Goal: Check status: Check status

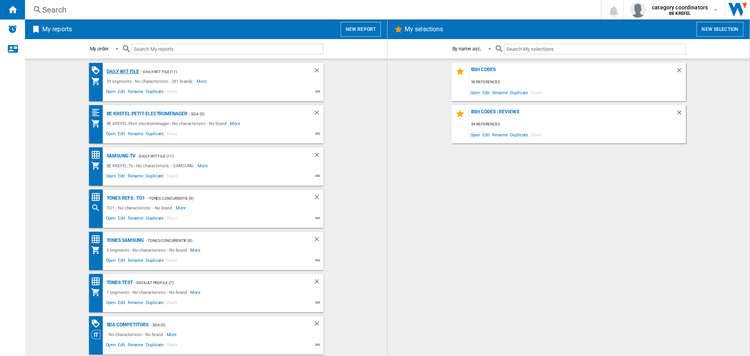
click at [126, 67] on div "Daily WIT file" at bounding box center [122, 72] width 35 height 10
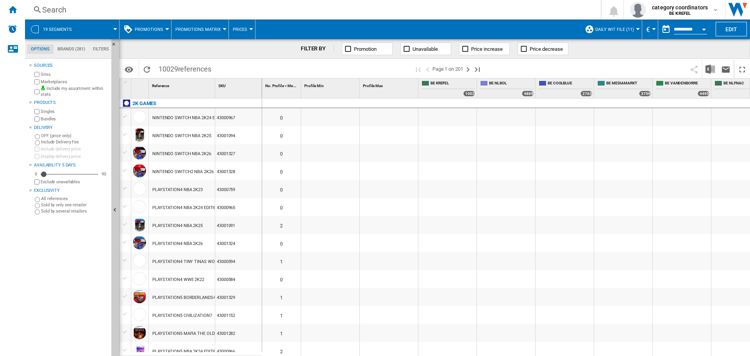
click at [154, 28] on span "Promotions" at bounding box center [149, 29] width 28 height 5
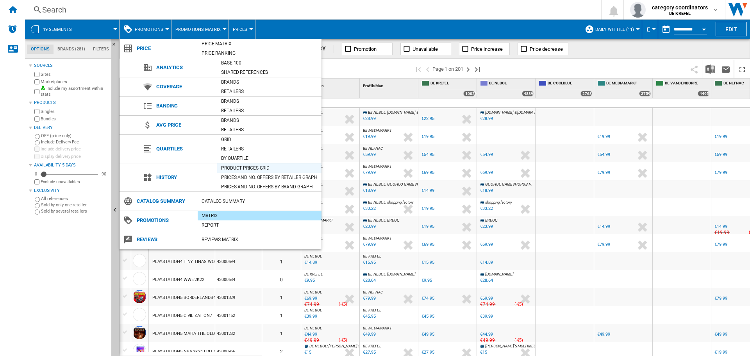
click at [235, 170] on div "Product prices grid" at bounding box center [269, 168] width 104 height 8
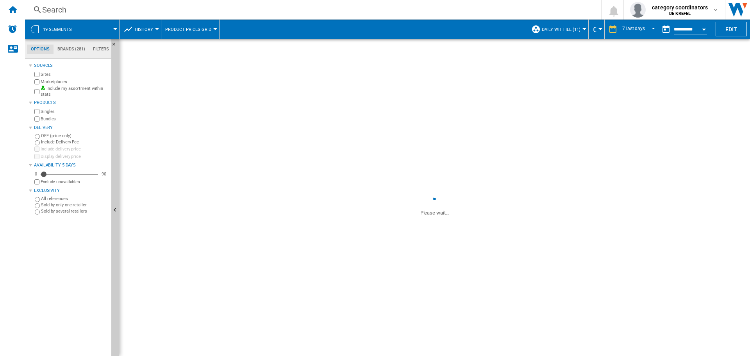
click at [39, 11] on ng-md-icon at bounding box center [37, 10] width 9 height 10
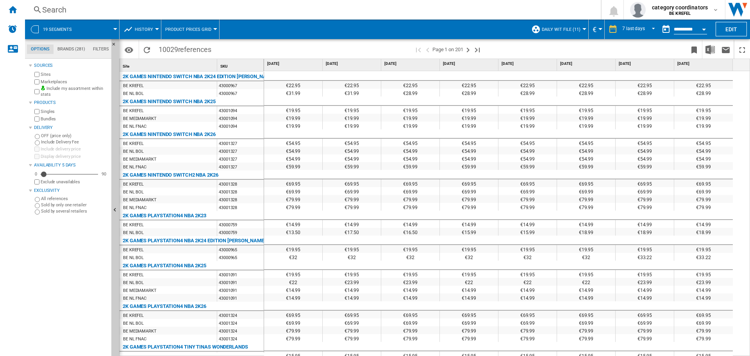
click at [43, 8] on div "Search" at bounding box center [311, 9] width 538 height 11
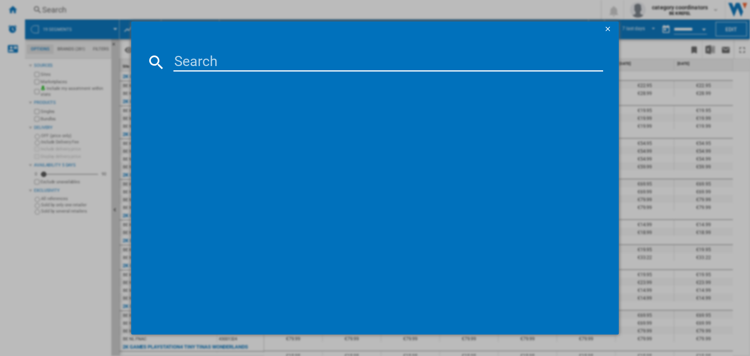
click at [204, 57] on input at bounding box center [387, 62] width 429 height 19
type input "12001811"
click at [256, 109] on div "BOSCH SERIE4 DUL63CC20 BLANC" at bounding box center [380, 113] width 422 height 8
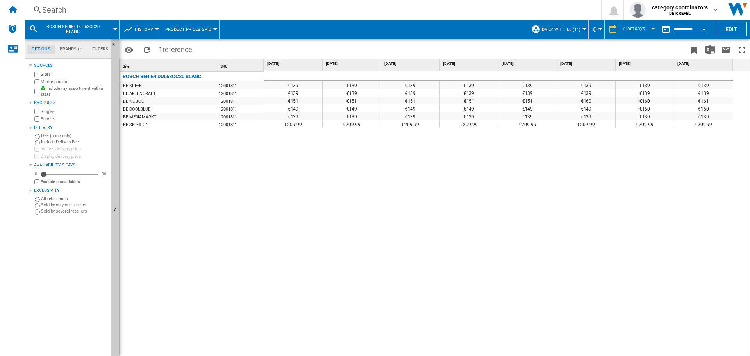
click at [30, 6] on div "Search Search" at bounding box center [306, 9] width 563 height 11
click at [35, 7] on ng-md-icon at bounding box center [37, 10] width 9 height 10
click at [82, 1] on div "Search Search 0 category coordinators BE KREFEL BE KREFEL My settings Logout" at bounding box center [387, 10] width 725 height 20
click at [66, 7] on div "Search" at bounding box center [311, 9] width 538 height 11
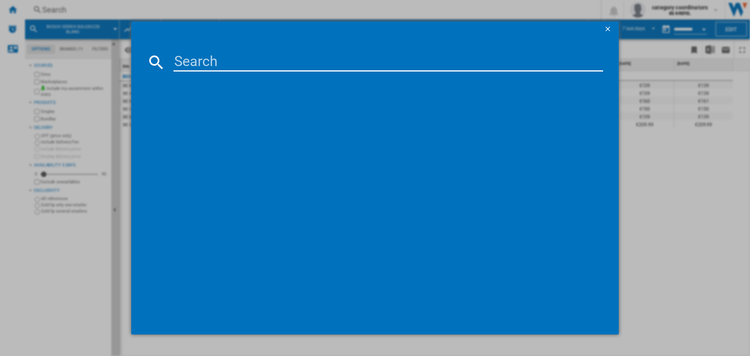
click at [230, 67] on input at bounding box center [387, 62] width 429 height 19
type input "12007738"
click at [262, 110] on div "SIEMENS IQ300 HB272ABB3F NOIR INOX" at bounding box center [380, 113] width 422 height 8
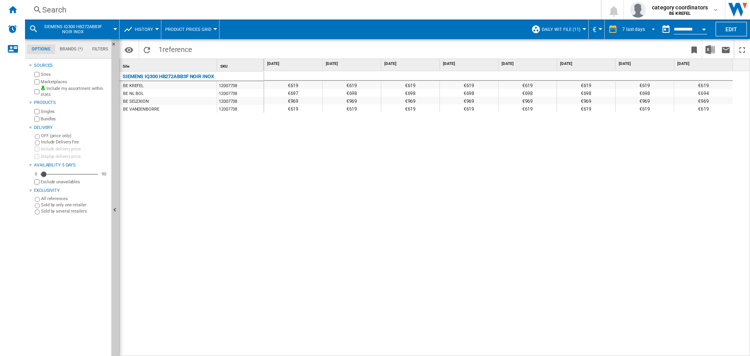
click at [628, 32] on md-select-value "7 last days" at bounding box center [639, 29] width 37 height 12
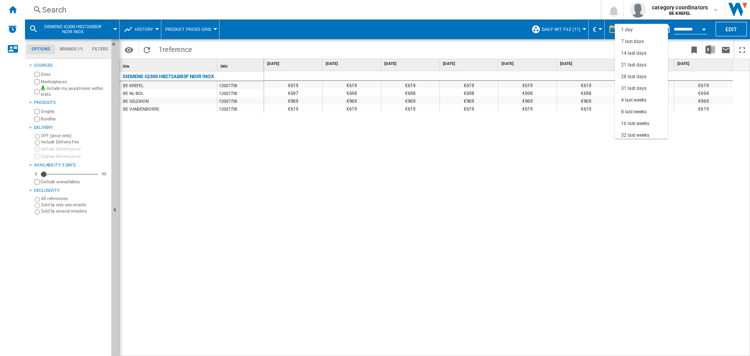
scroll to position [12, 0]
click at [629, 92] on md-option "4 last weeks" at bounding box center [640, 88] width 53 height 12
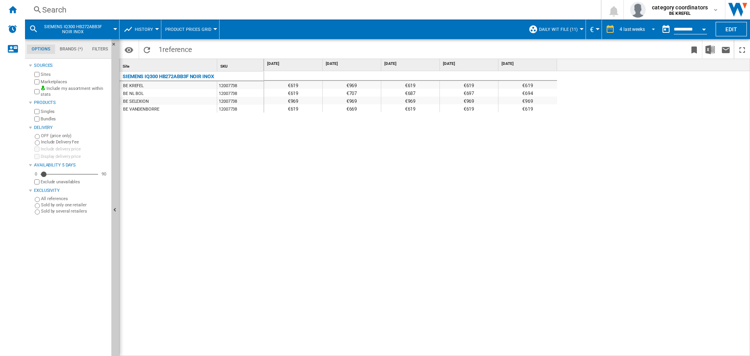
click at [621, 27] on div "4 last weeks" at bounding box center [631, 29] width 25 height 5
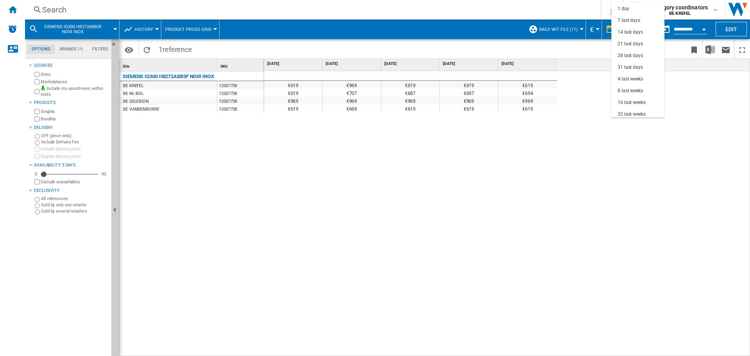
scroll to position [49, 0]
click at [622, 17] on div "31 last days" at bounding box center [629, 18] width 25 height 7
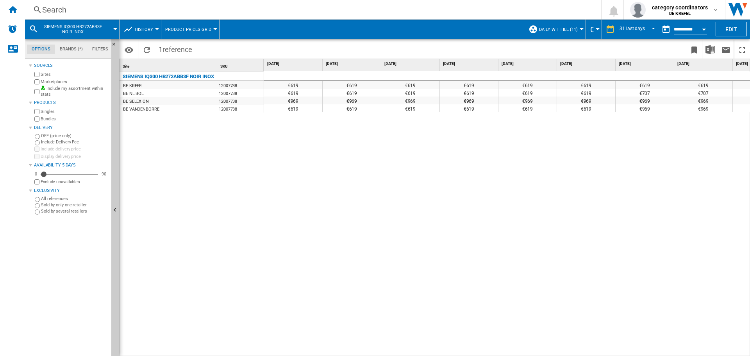
click at [691, 25] on md-datepicker "**********" at bounding box center [686, 29] width 56 height 16
click at [703, 32] on button "Open calendar" at bounding box center [703, 28] width 14 height 14
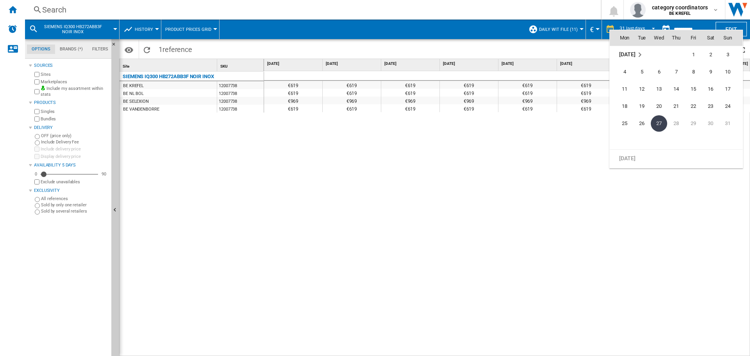
click at [485, 33] on div at bounding box center [375, 178] width 750 height 356
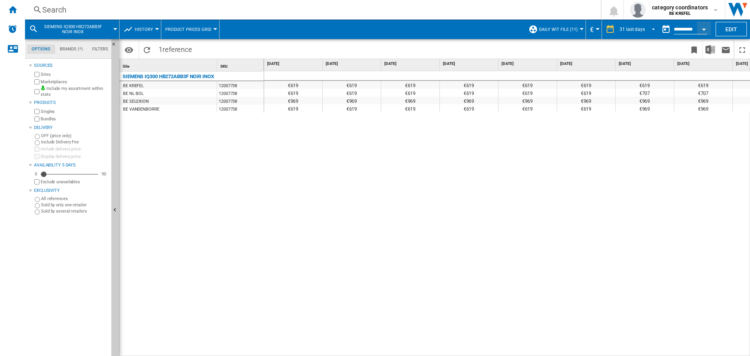
click at [643, 27] on md-select-value "31 last days" at bounding box center [637, 29] width 39 height 12
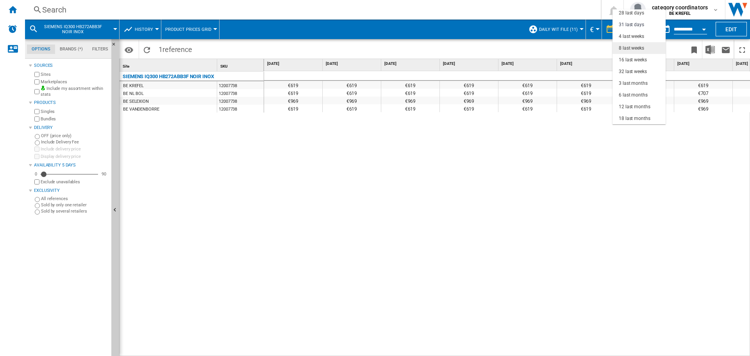
click at [635, 45] on div "8 last weeks" at bounding box center [630, 48] width 25 height 7
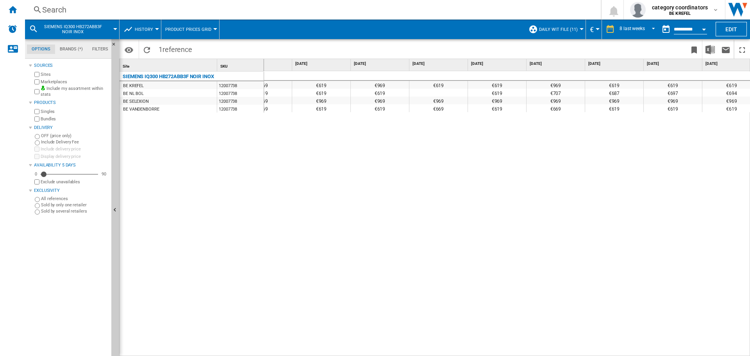
scroll to position [0, 41]
